Goal: Find specific page/section: Find specific page/section

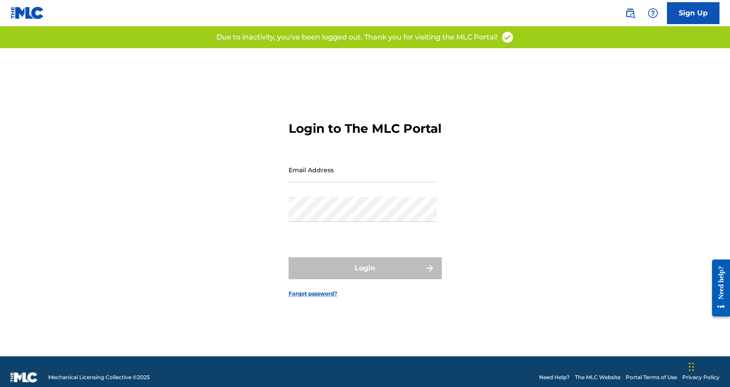
click at [345, 181] on input "Email Address" at bounding box center [363, 169] width 148 height 25
type input "[EMAIL_ADDRESS][DOMAIN_NAME]"
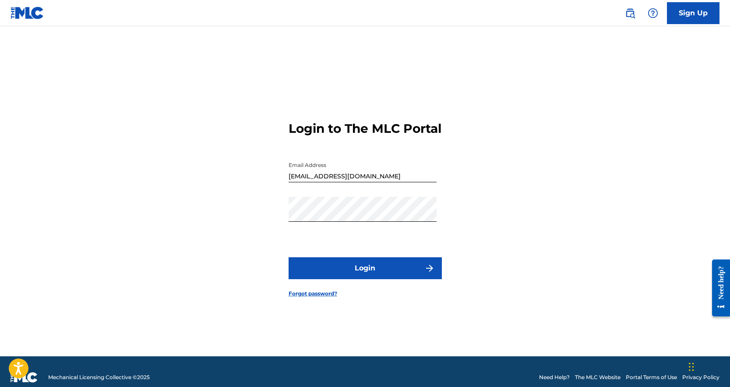
click at [345, 271] on button "Login" at bounding box center [365, 268] width 153 height 22
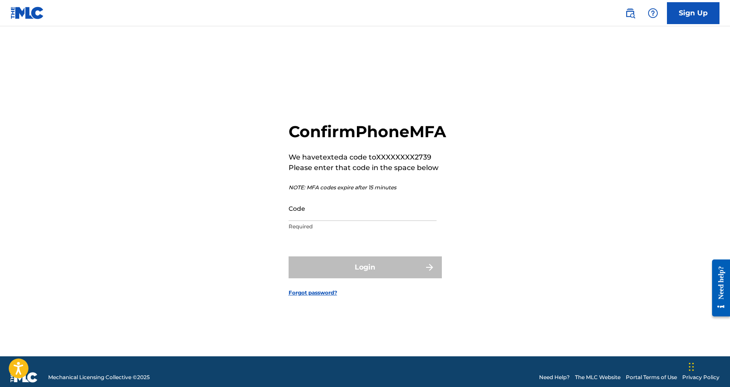
click at [299, 218] on input "Code" at bounding box center [363, 208] width 148 height 25
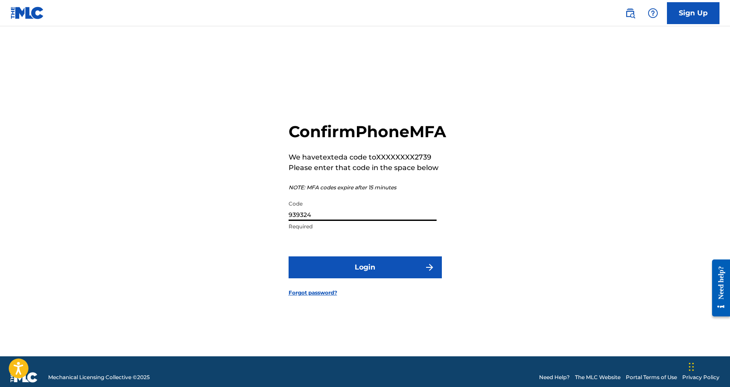
type input "939324"
click at [289, 256] on button "Login" at bounding box center [365, 267] width 153 height 22
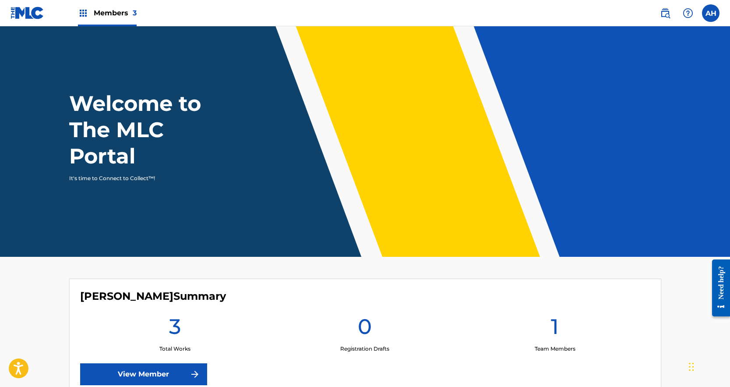
click at [105, 18] on div "Members 3" at bounding box center [107, 13] width 59 height 26
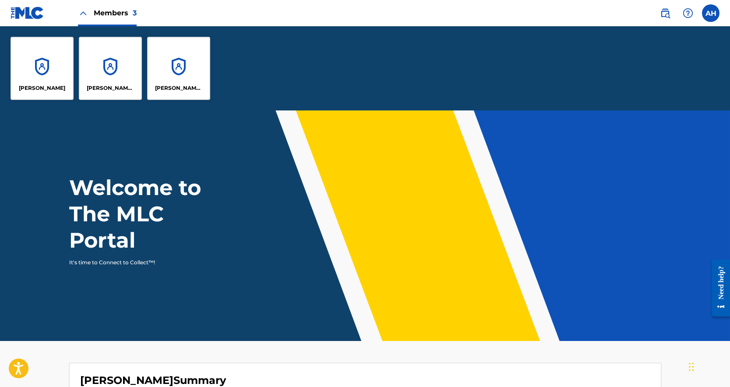
click at [117, 69] on div "[PERSON_NAME] House Publishing" at bounding box center [110, 68] width 63 height 63
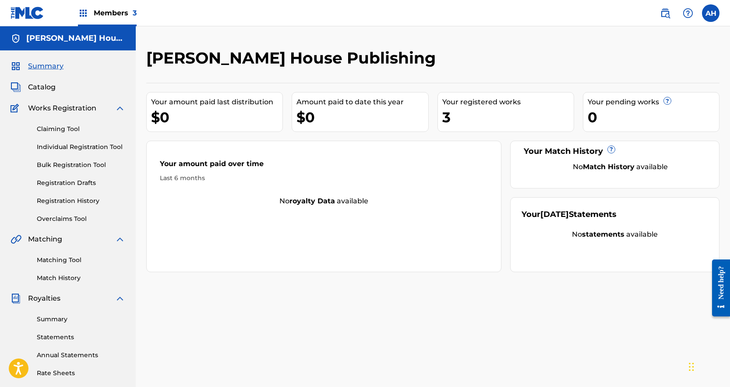
click at [97, 8] on span "Members 3" at bounding box center [115, 13] width 43 height 10
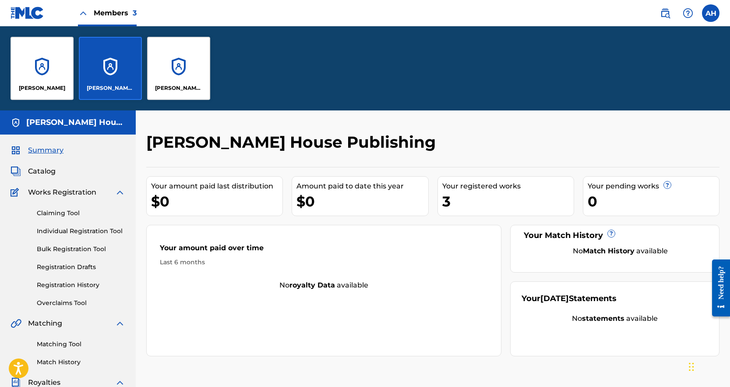
click at [173, 79] on div "[PERSON_NAME] Street Publishing" at bounding box center [178, 68] width 63 height 63
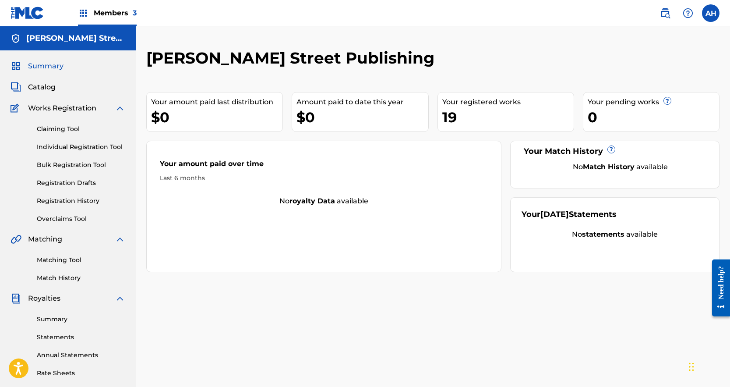
click at [45, 87] on span "Catalog" at bounding box center [42, 87] width 28 height 11
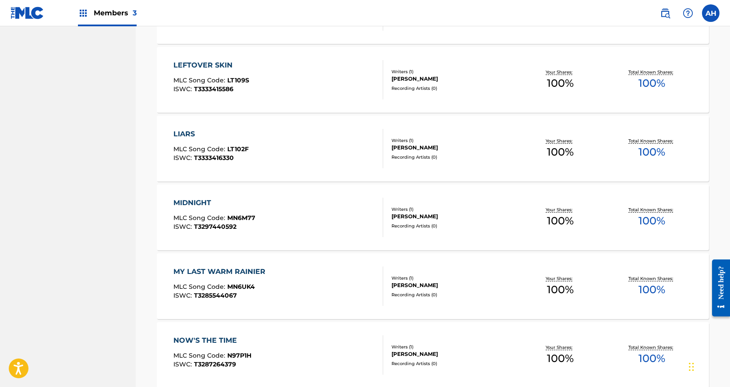
scroll to position [637, 0]
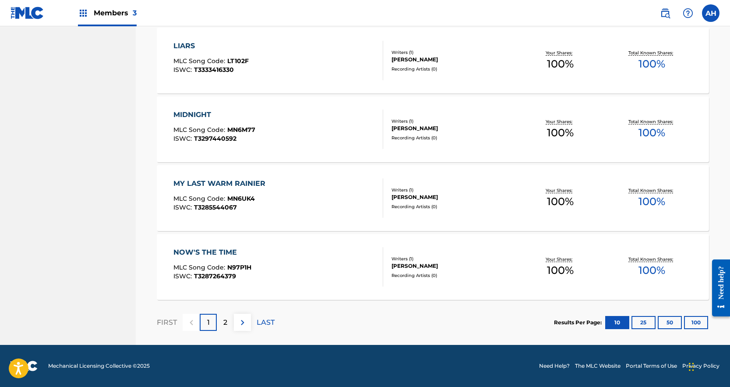
click at [656, 200] on span "100 %" at bounding box center [651, 202] width 27 height 16
